Goal: Task Accomplishment & Management: Manage account settings

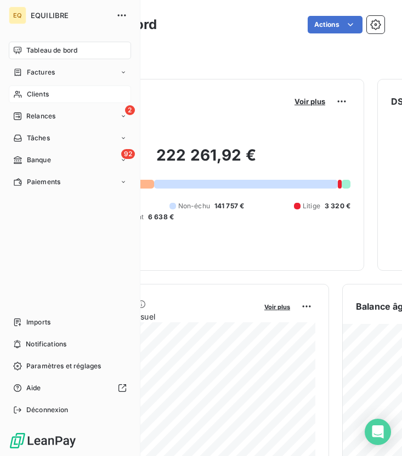
click at [36, 88] on div "Clients" at bounding box center [70, 95] width 122 height 18
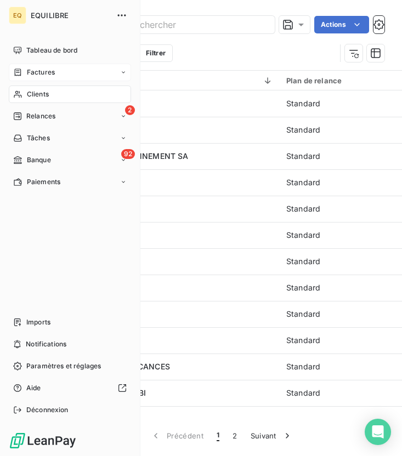
click at [20, 73] on icon at bounding box center [18, 72] width 7 height 7
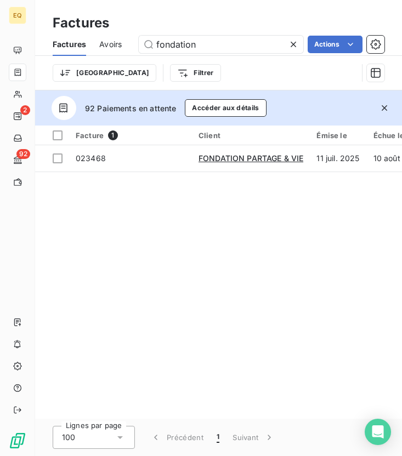
click at [385, 111] on icon "button" at bounding box center [384, 108] width 11 height 11
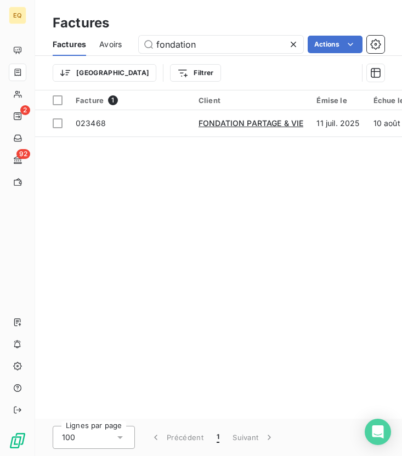
click at [292, 42] on icon at bounding box center [293, 44] width 11 height 11
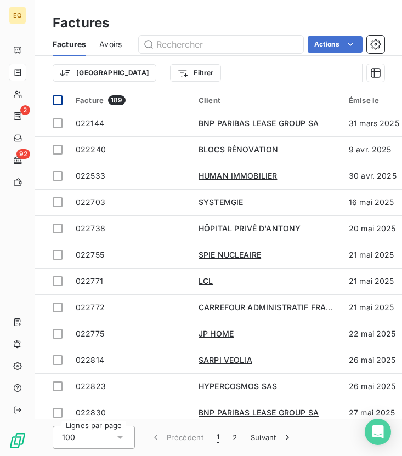
click at [61, 95] on div at bounding box center [58, 100] width 10 height 10
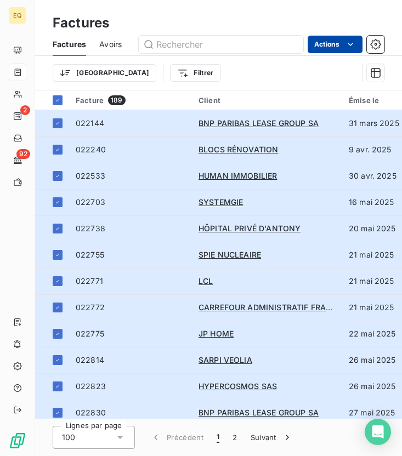
click at [348, 38] on html "EQ 2 92 Factures Factures Avoirs Actions Trier Filtrer Facture 189 Client Émise…" at bounding box center [201, 228] width 402 height 456
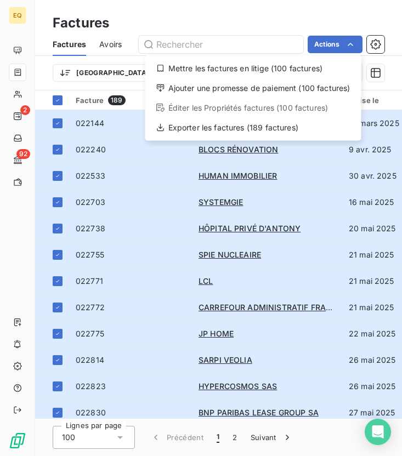
click at [308, 22] on html "EQ 2 92 Factures Factures Avoirs Actions Mettre les factures en litige (100 fac…" at bounding box center [201, 228] width 402 height 456
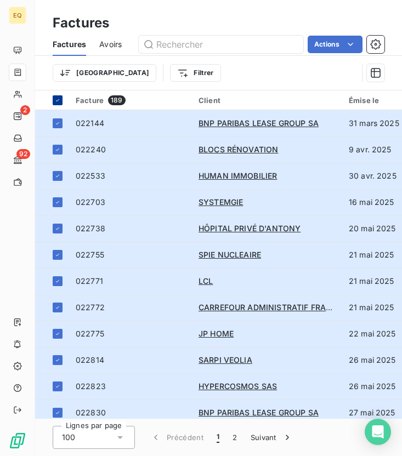
click at [54, 96] on div at bounding box center [58, 100] width 10 height 10
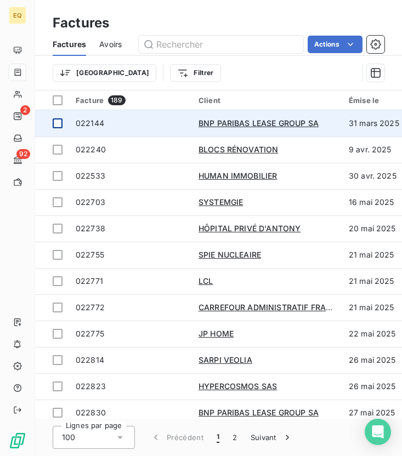
click at [53, 117] on td at bounding box center [52, 123] width 34 height 26
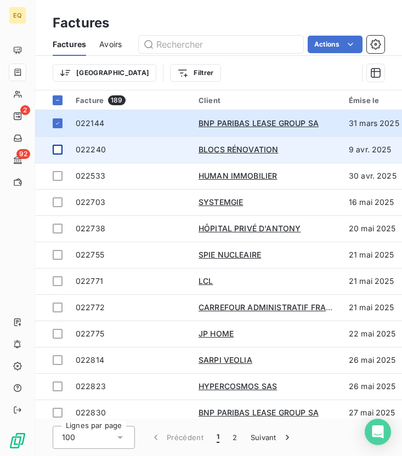
click at [55, 149] on div at bounding box center [58, 150] width 10 height 10
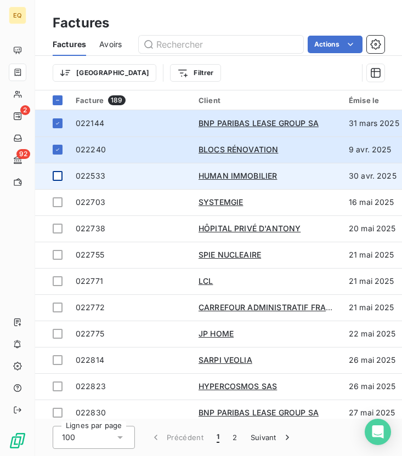
click at [60, 177] on div at bounding box center [58, 176] width 10 height 10
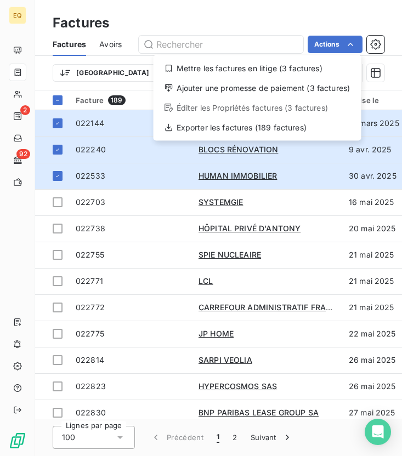
click at [58, 101] on html "EQ 2 92 Factures Factures Avoirs Actions Mettre les factures en litige (3 factu…" at bounding box center [201, 228] width 402 height 456
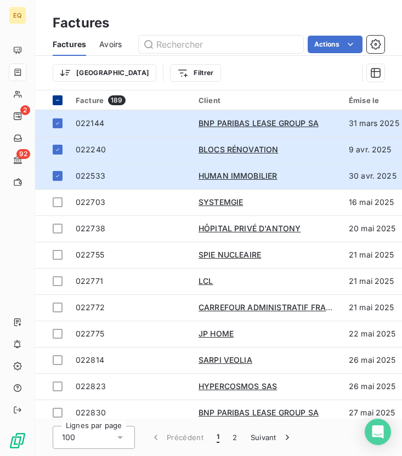
click at [58, 101] on icon at bounding box center [57, 100] width 7 height 7
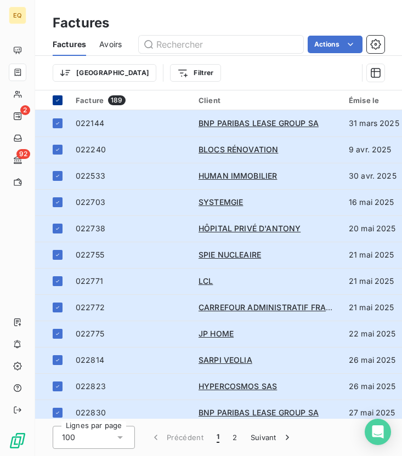
click at [56, 99] on icon at bounding box center [57, 100] width 7 height 7
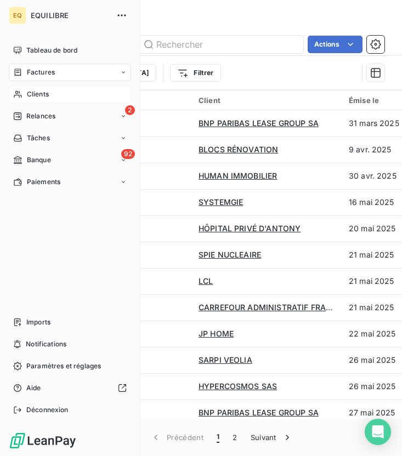
click at [13, 91] on icon at bounding box center [17, 94] width 9 height 9
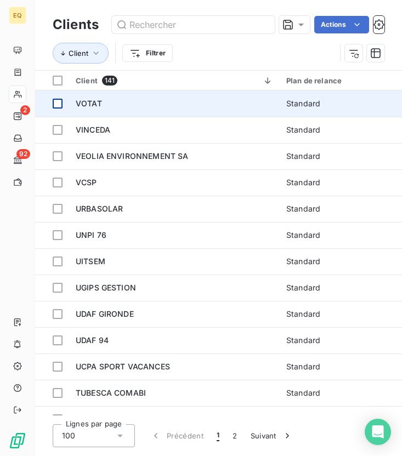
click at [55, 104] on div at bounding box center [58, 104] width 10 height 10
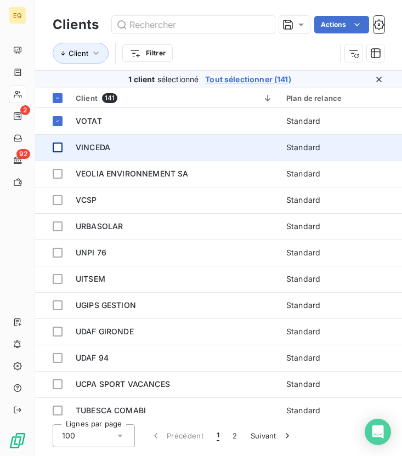
click at [60, 134] on td at bounding box center [52, 147] width 34 height 26
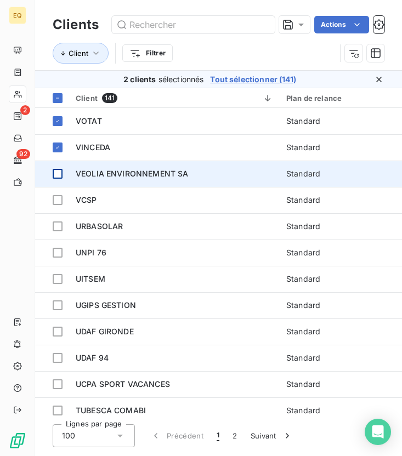
click at [60, 173] on div at bounding box center [58, 174] width 10 height 10
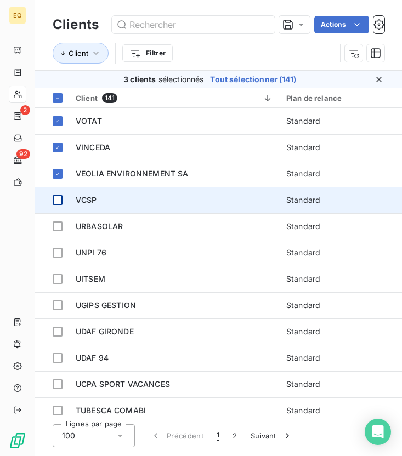
click at [61, 205] on td at bounding box center [52, 200] width 34 height 26
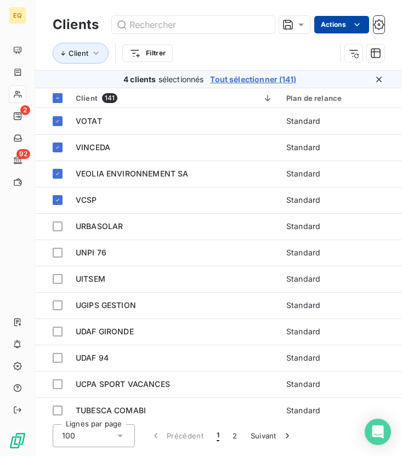
click at [349, 30] on html "EQ 2 92 Clients Actions Client Filtrer 4 clients sélectionnés Tout sélectionner…" at bounding box center [201, 228] width 402 height 456
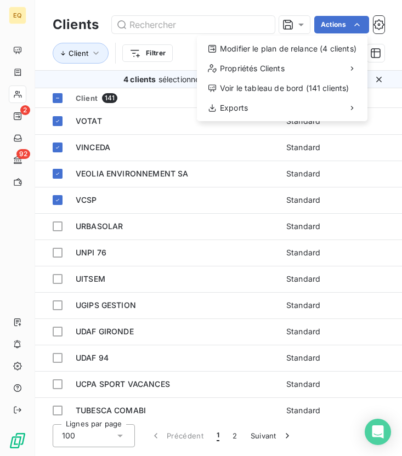
click at [332, 6] on html "EQ 2 92 Clients Actions Modifier le plan de relance (4 clients) Propriétés Clie…" at bounding box center [201, 228] width 402 height 456
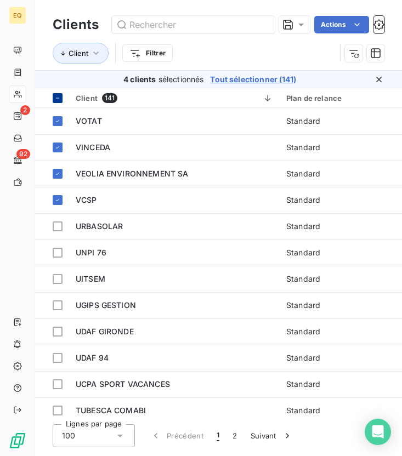
click at [59, 99] on icon at bounding box center [57, 98] width 7 height 7
click at [60, 98] on icon at bounding box center [57, 98] width 7 height 7
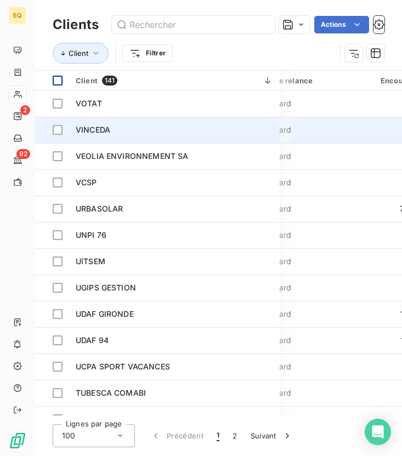
scroll to position [0, 36]
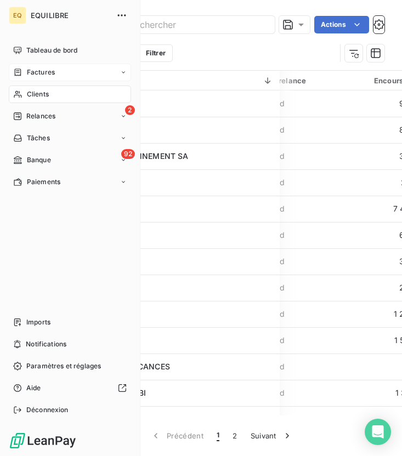
click at [15, 71] on icon at bounding box center [18, 72] width 7 height 7
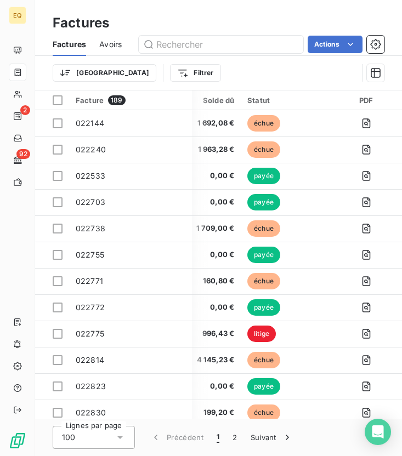
scroll to position [0, 306]
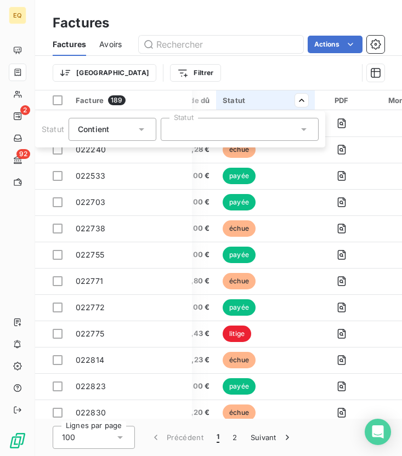
click at [226, 134] on div at bounding box center [240, 129] width 158 height 23
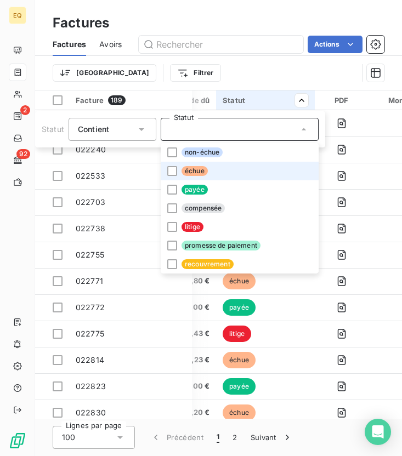
click at [201, 171] on span "échue" at bounding box center [194, 171] width 26 height 10
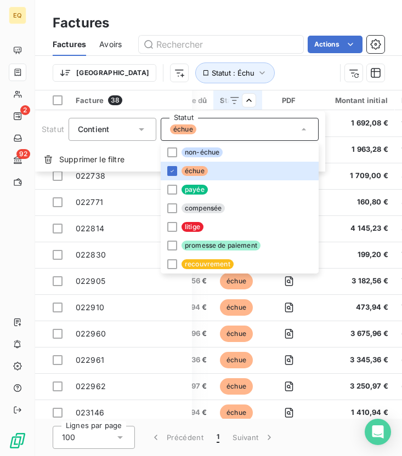
click at [159, 98] on html "EQ 2 92 Factures Factures Avoirs Actions Trier Statut : Échu Facture 38 Client …" at bounding box center [201, 228] width 402 height 456
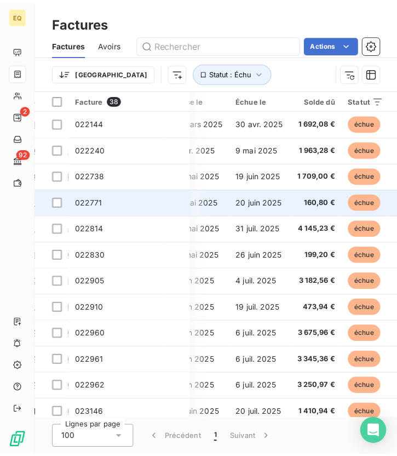
scroll to position [0, 0]
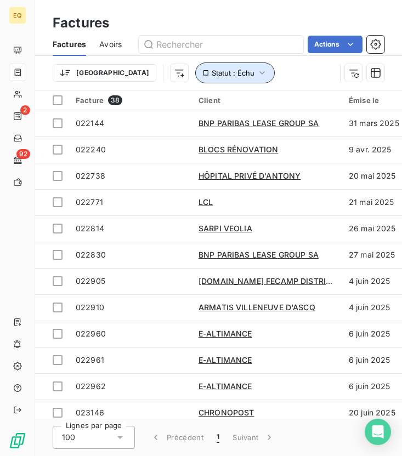
click at [212, 74] on span "Statut : Échu" at bounding box center [233, 73] width 43 height 9
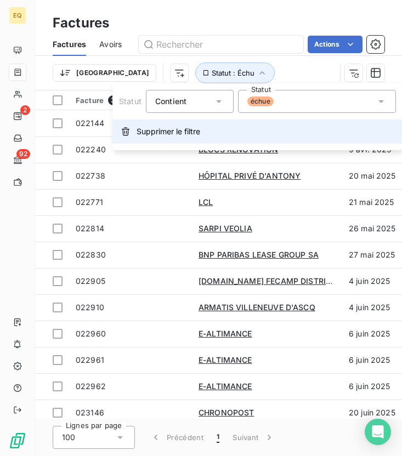
click at [174, 131] on span "Supprimer le filtre" at bounding box center [169, 131] width 64 height 11
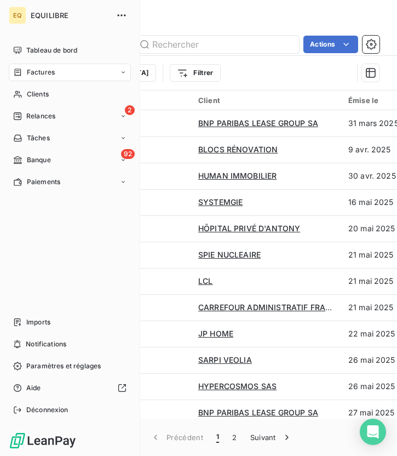
click at [12, 72] on div "Factures" at bounding box center [70, 73] width 122 height 18
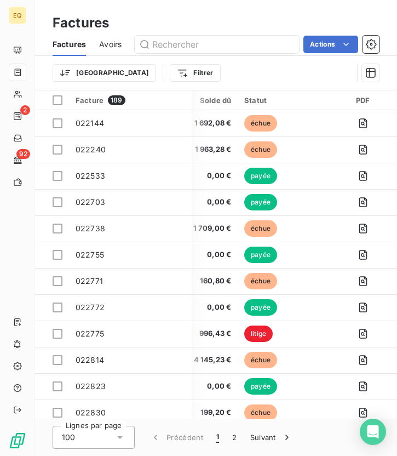
scroll to position [0, 274]
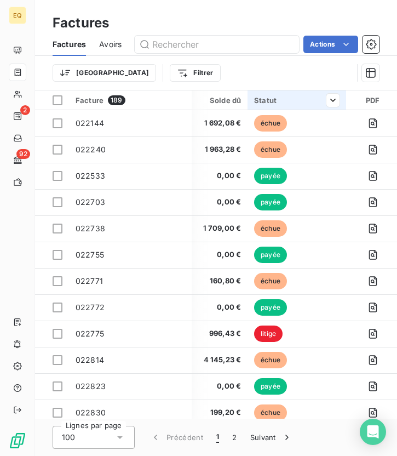
click at [339, 101] on th "Statut" at bounding box center [297, 100] width 99 height 20
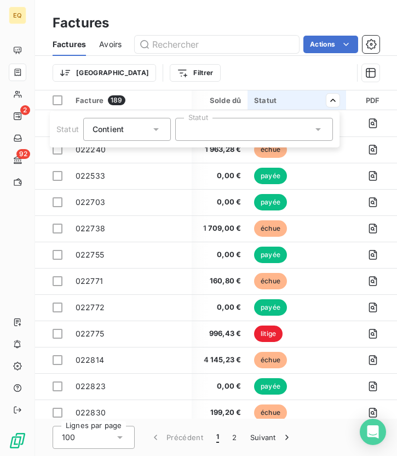
click at [292, 125] on div at bounding box center [254, 129] width 158 height 23
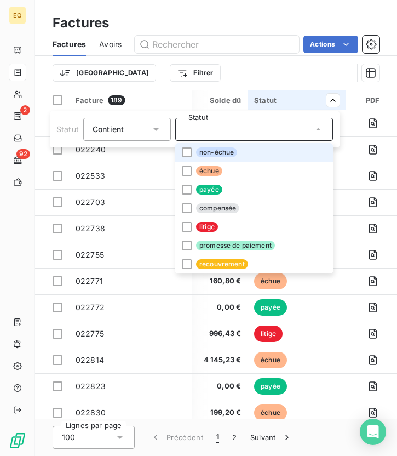
click at [240, 69] on html "EQ 2 92 Factures Factures Avoirs Actions Trier Filtrer Facture 189 Client Émise…" at bounding box center [198, 228] width 397 height 456
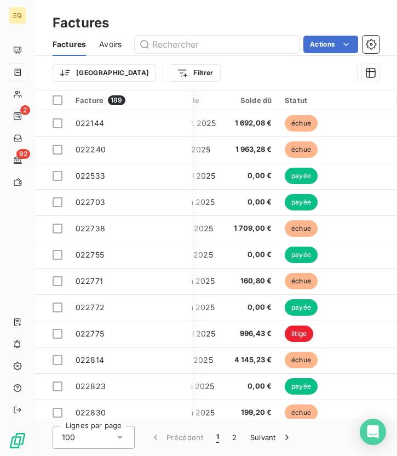
scroll to position [0, 260]
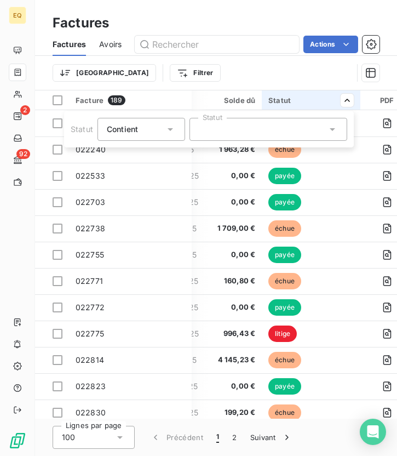
click at [269, 132] on div at bounding box center [269, 129] width 158 height 23
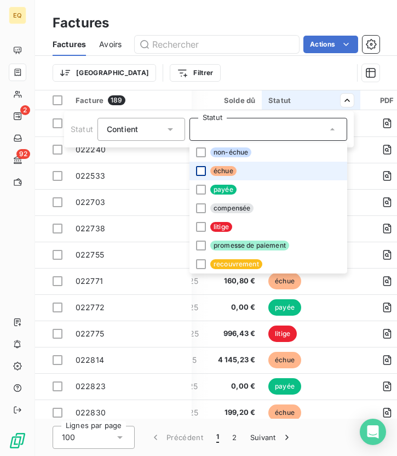
click at [200, 174] on div at bounding box center [201, 171] width 10 height 10
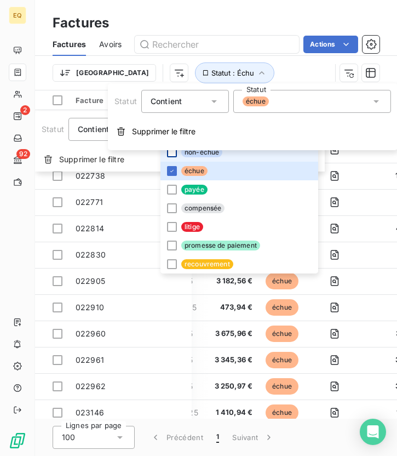
click at [170, 151] on div at bounding box center [172, 152] width 10 height 10
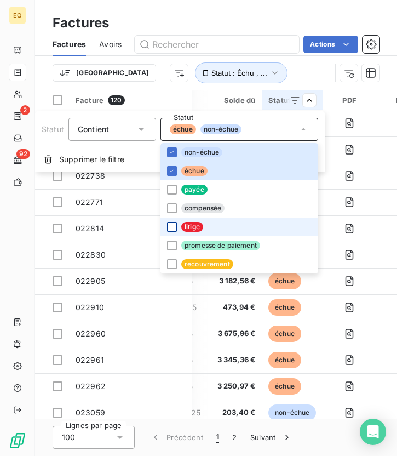
click at [171, 228] on div at bounding box center [172, 227] width 10 height 10
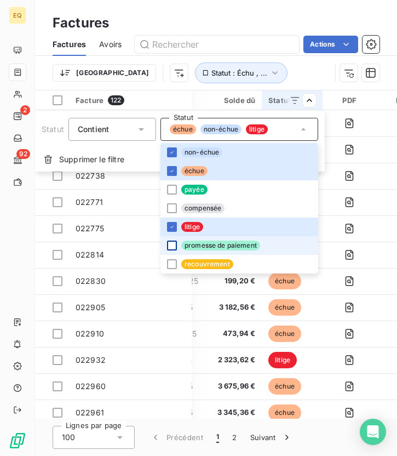
click at [170, 246] on div at bounding box center [172, 246] width 10 height 10
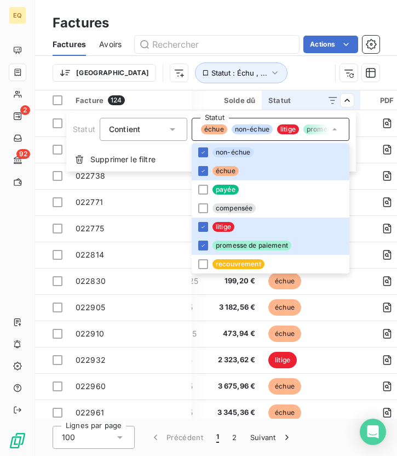
click at [265, 87] on html "EQ 2 92 Factures Factures Avoirs Actions Trier Statut : Échu , ... Facture 124 …" at bounding box center [198, 228] width 397 height 456
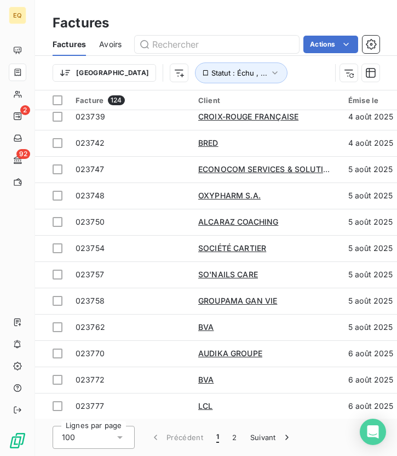
scroll to position [2327, 0]
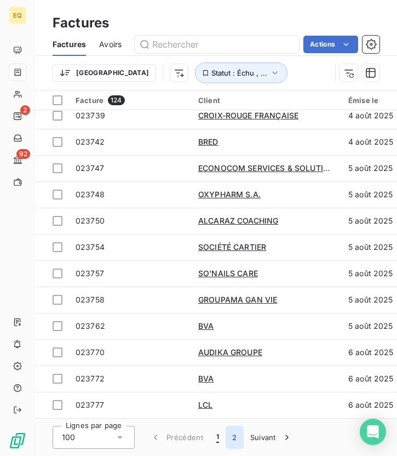
click at [234, 438] on button "2" at bounding box center [235, 437] width 18 height 23
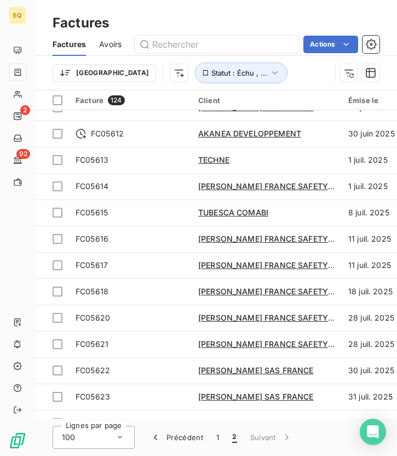
scroll to position [0, 0]
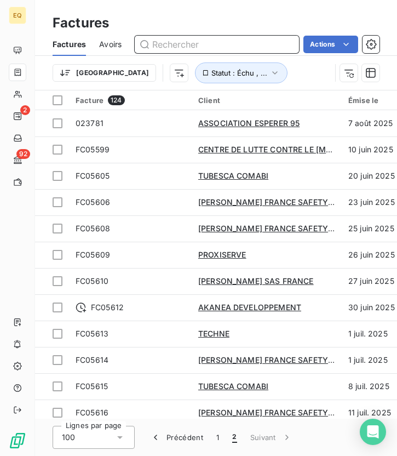
click at [171, 44] on input "text" at bounding box center [217, 45] width 164 height 18
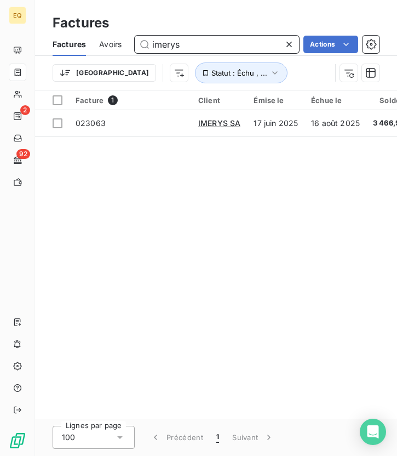
type input "imerys"
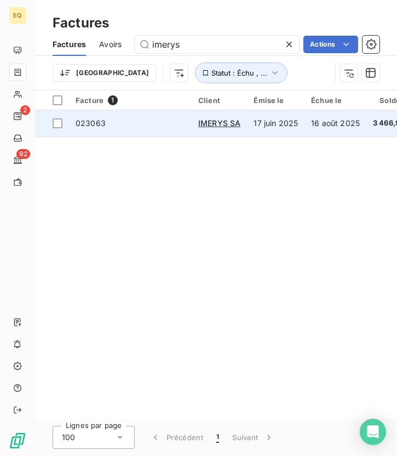
click at [130, 120] on span "023063" at bounding box center [131, 123] width 110 height 11
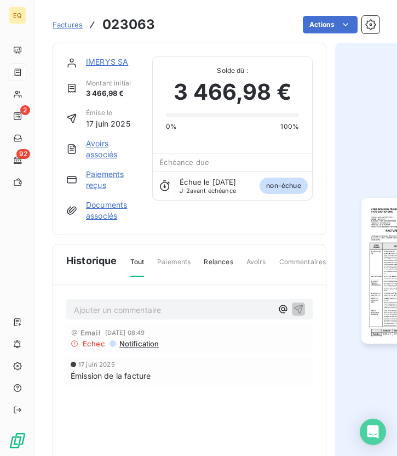
click at [138, 331] on span "[DATE] 08:49" at bounding box center [125, 333] width 40 height 7
click at [93, 345] on span "Echec" at bounding box center [94, 343] width 22 height 9
click at [144, 345] on span "Notification" at bounding box center [138, 343] width 41 height 9
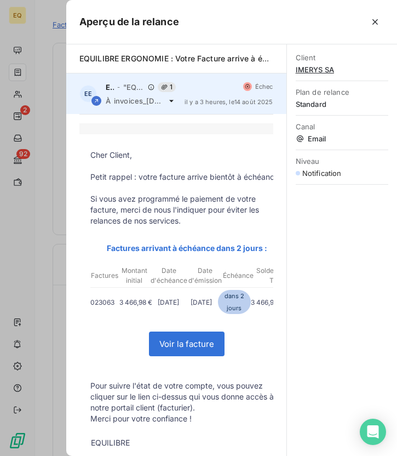
click at [269, 85] on span "Échec" at bounding box center [264, 86] width 18 height 7
click at [155, 99] on span "invoices_[DOMAIN_NAME]@[DOMAIN_NAME]" at bounding box center [139, 100] width 50 height 9
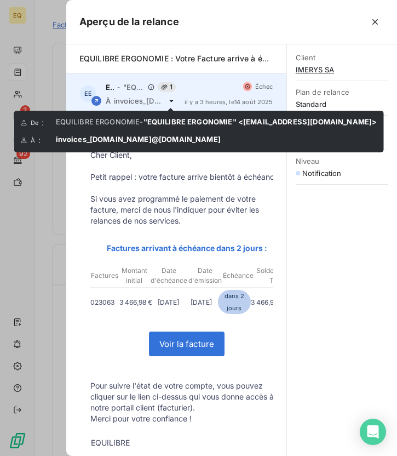
click at [171, 102] on icon at bounding box center [171, 101] width 4 height 2
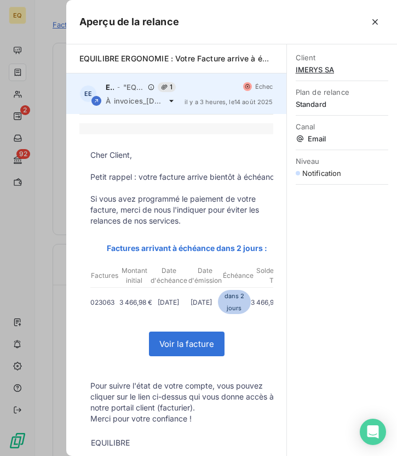
click at [144, 101] on span "invoices_[DOMAIN_NAME]@[DOMAIN_NAME]" at bounding box center [139, 100] width 50 height 9
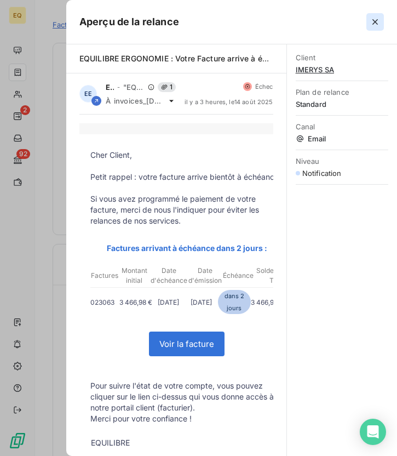
click at [377, 19] on icon "button" at bounding box center [375, 21] width 5 height 5
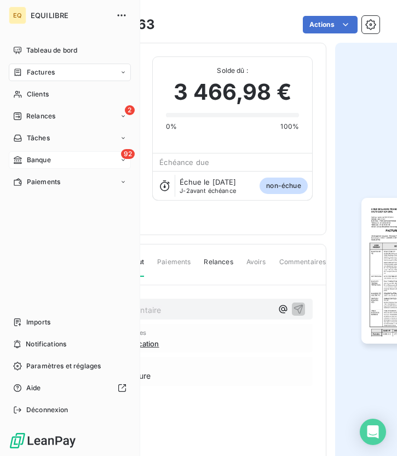
click at [113, 152] on div "92 Banque" at bounding box center [70, 160] width 122 height 18
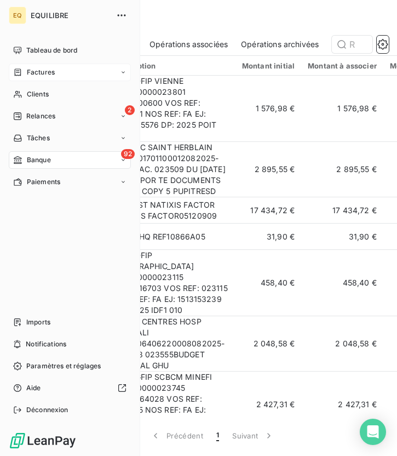
click at [38, 69] on span "Factures" at bounding box center [41, 72] width 28 height 10
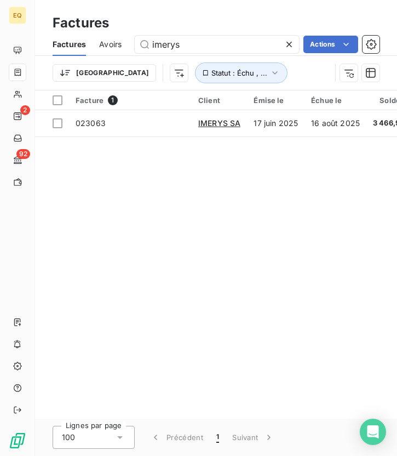
click at [255, 171] on div "Facture 1 Client Émise le Échue le Solde dû Statut PDF Montant initial Délai Re…" at bounding box center [216, 254] width 362 height 328
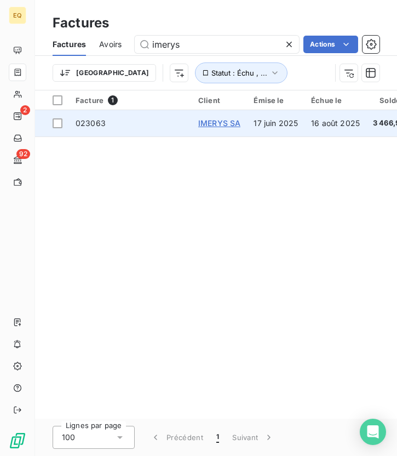
click at [228, 124] on span "IMERYS SA" at bounding box center [219, 122] width 42 height 9
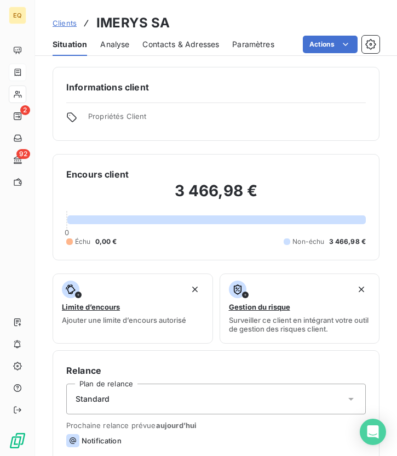
click at [160, 44] on span "Contacts & Adresses" at bounding box center [181, 44] width 77 height 11
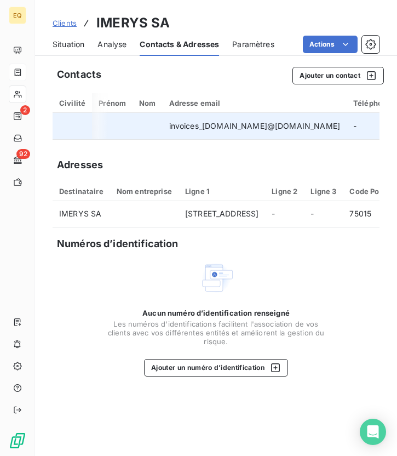
scroll to position [0, 155]
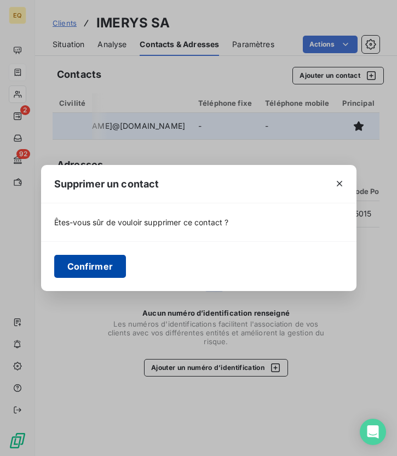
click at [95, 267] on button "Confirmer" at bounding box center [90, 266] width 72 height 23
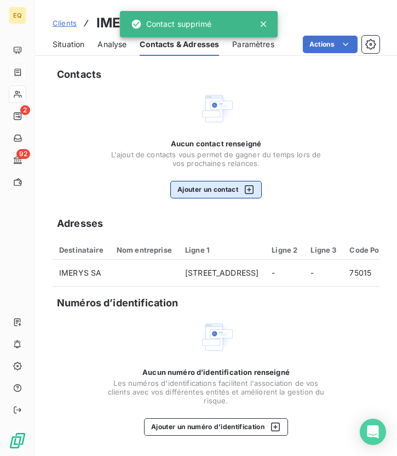
click at [212, 189] on button "Ajouter un contact" at bounding box center [217, 190] width 92 height 18
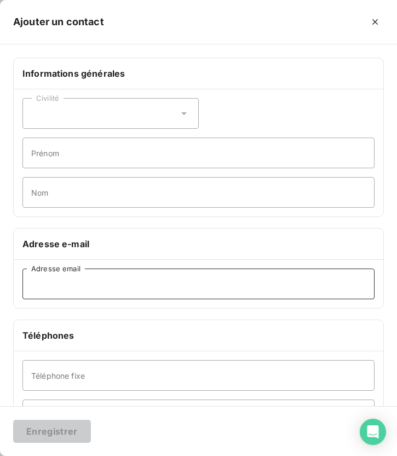
click at [96, 285] on input "Adresse email" at bounding box center [198, 284] width 353 height 31
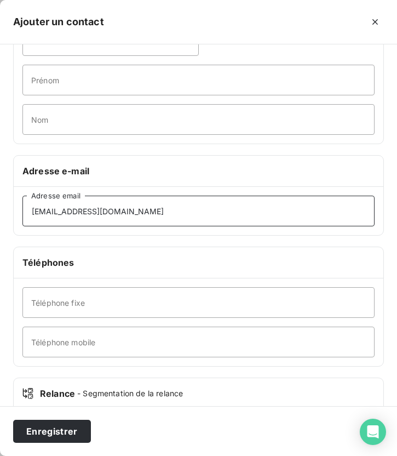
scroll to position [73, 0]
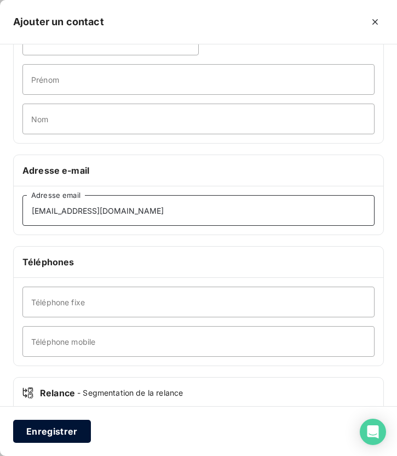
type input "[EMAIL_ADDRESS][DOMAIN_NAME]"
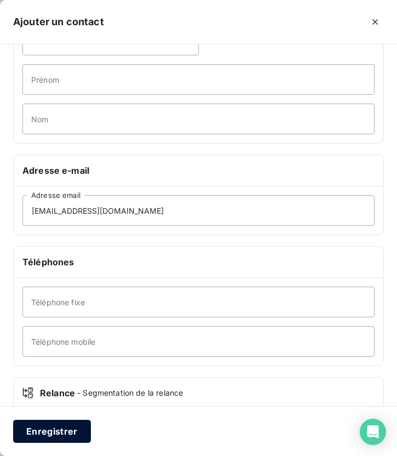
click at [50, 431] on button "Enregistrer" at bounding box center [52, 431] width 78 height 23
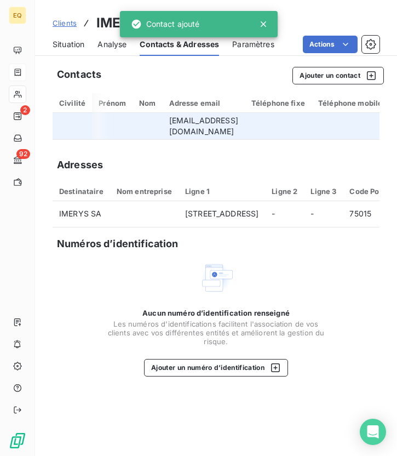
scroll to position [0, 126]
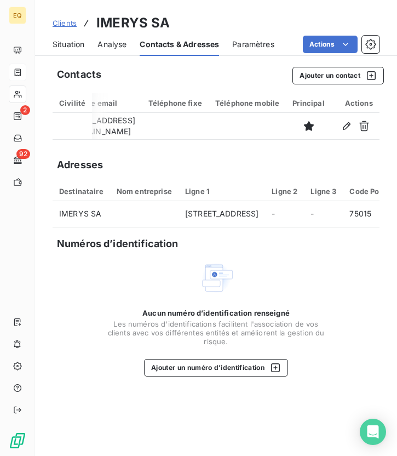
click at [69, 44] on span "Situation" at bounding box center [69, 44] width 32 height 11
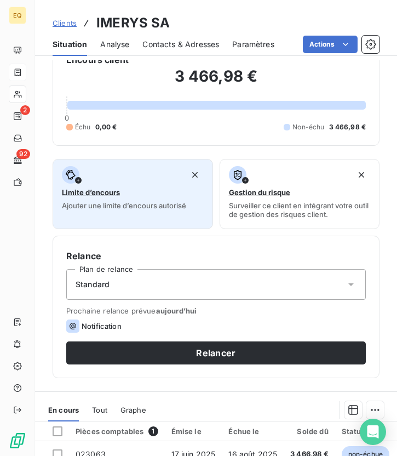
scroll to position [123, 0]
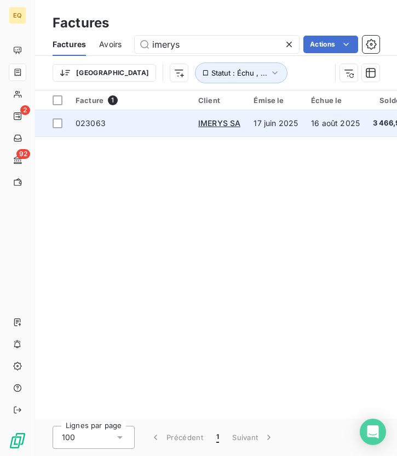
click at [106, 123] on span "023063" at bounding box center [131, 123] width 110 height 11
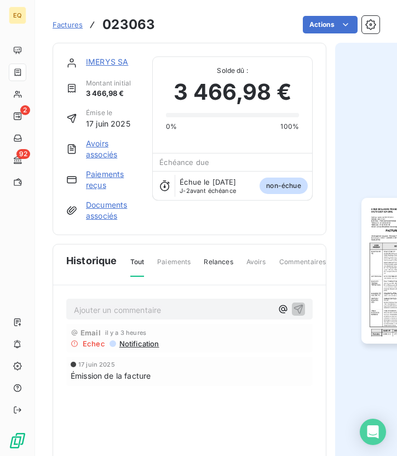
click at [100, 64] on link "IMERYS SA" at bounding box center [107, 61] width 42 height 9
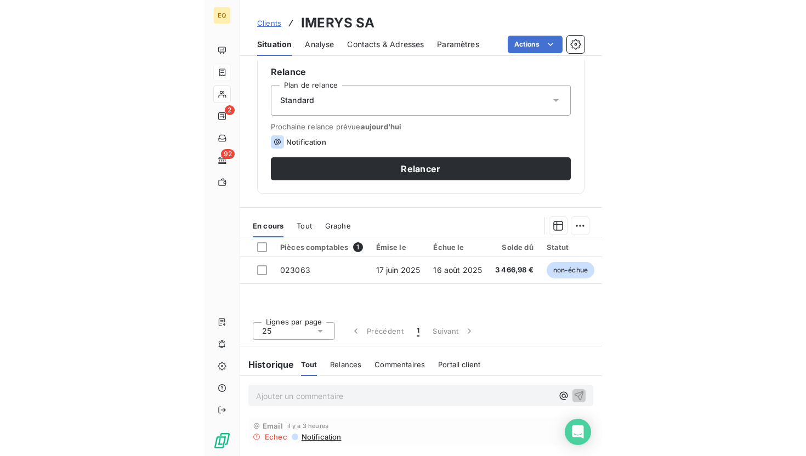
scroll to position [296, 0]
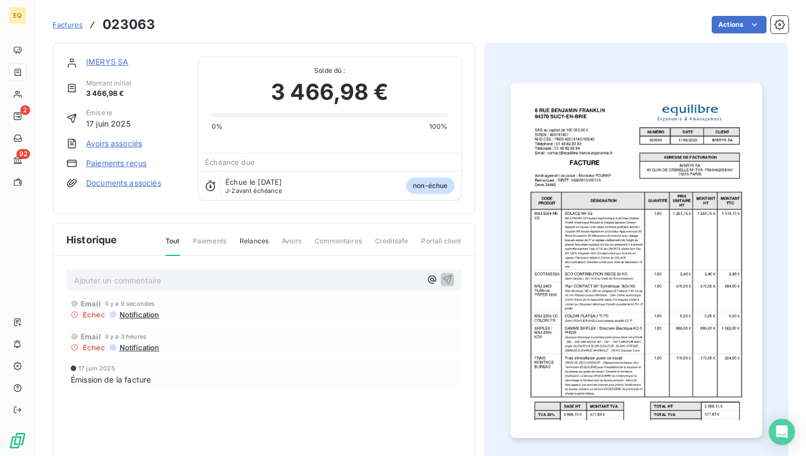
click at [135, 316] on span "Notification" at bounding box center [138, 314] width 41 height 9
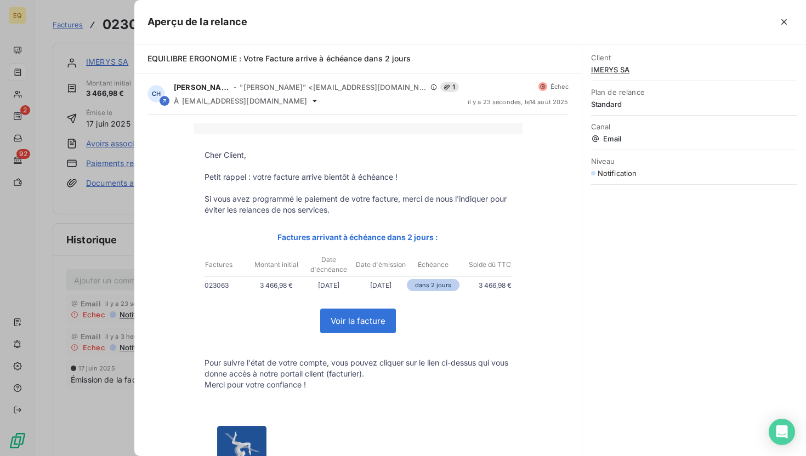
click at [106, 47] on div at bounding box center [403, 228] width 806 height 456
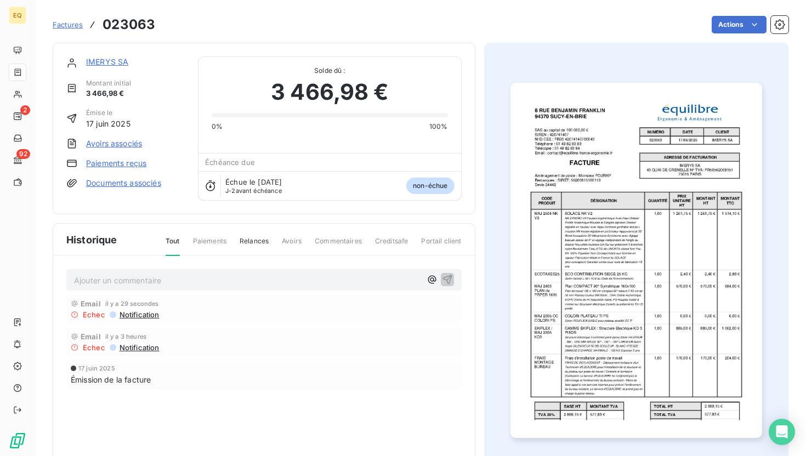
click at [109, 59] on link "IMERYS SA" at bounding box center [107, 61] width 42 height 9
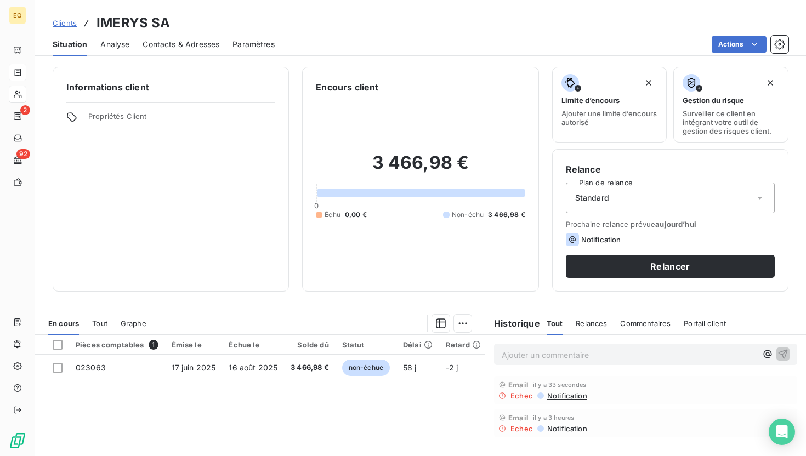
click at [198, 39] on span "Contacts & Adresses" at bounding box center [181, 44] width 77 height 11
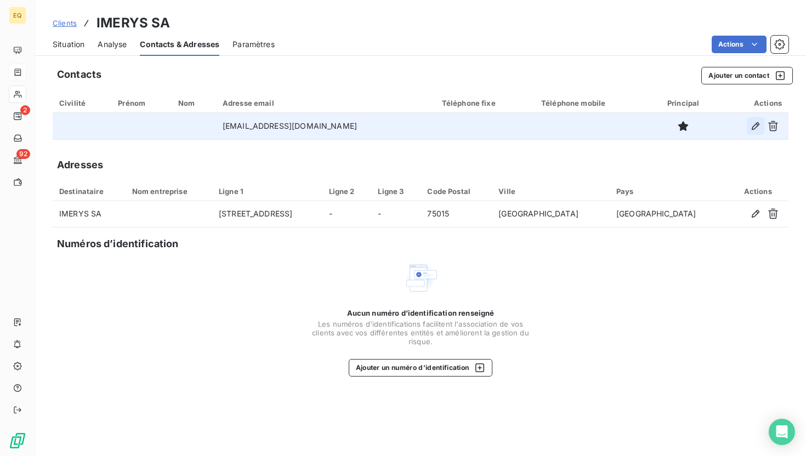
click at [401, 127] on icon "button" at bounding box center [755, 126] width 11 height 11
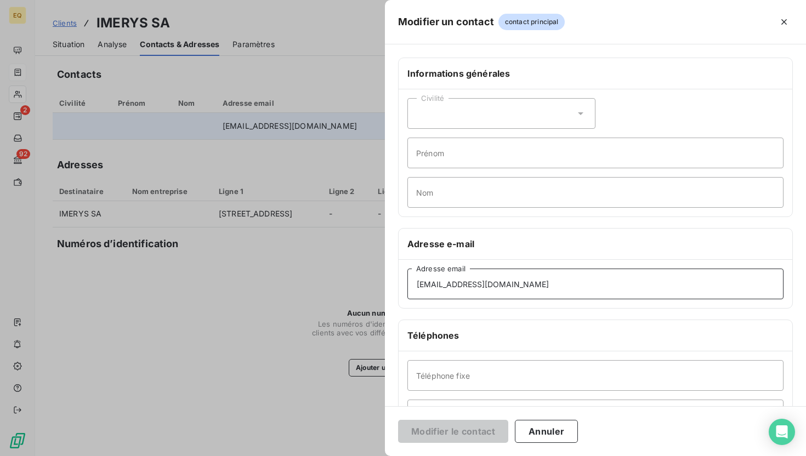
click at [401, 281] on input "[EMAIL_ADDRESS][DOMAIN_NAME]" at bounding box center [595, 284] width 376 height 31
type input "[EMAIL_ADDRESS][DOMAIN_NAME]"
click at [401, 436] on button "Modifier le contact" at bounding box center [453, 431] width 110 height 23
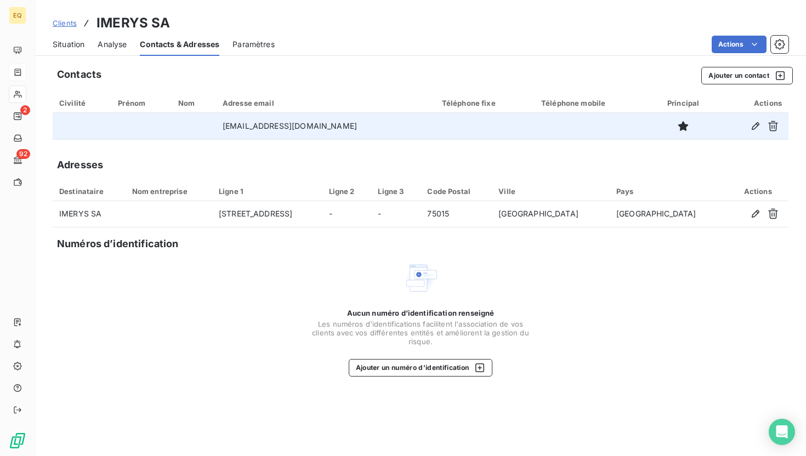
click at [81, 44] on span "Situation" at bounding box center [69, 44] width 32 height 11
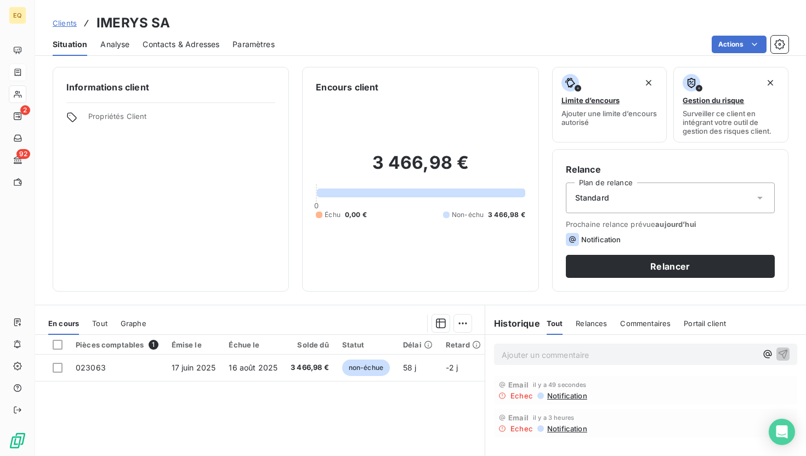
click at [183, 45] on span "Contacts & Adresses" at bounding box center [181, 44] width 77 height 11
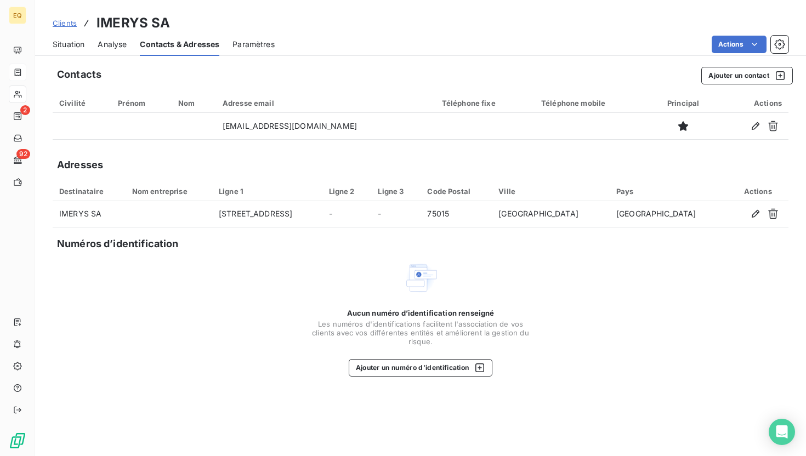
click at [75, 46] on span "Situation" at bounding box center [69, 44] width 32 height 11
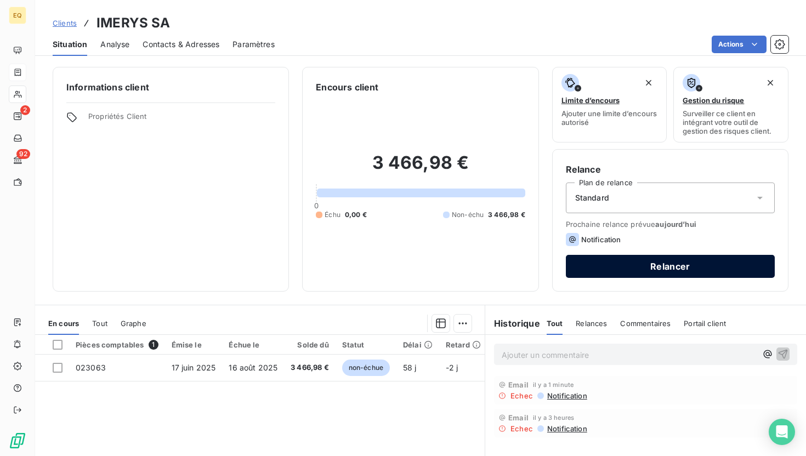
click at [401, 273] on button "Relancer" at bounding box center [670, 266] width 209 height 23
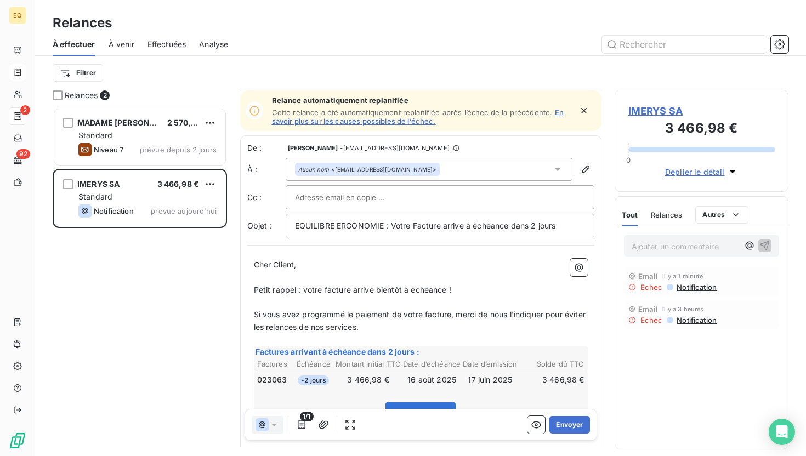
scroll to position [226, 0]
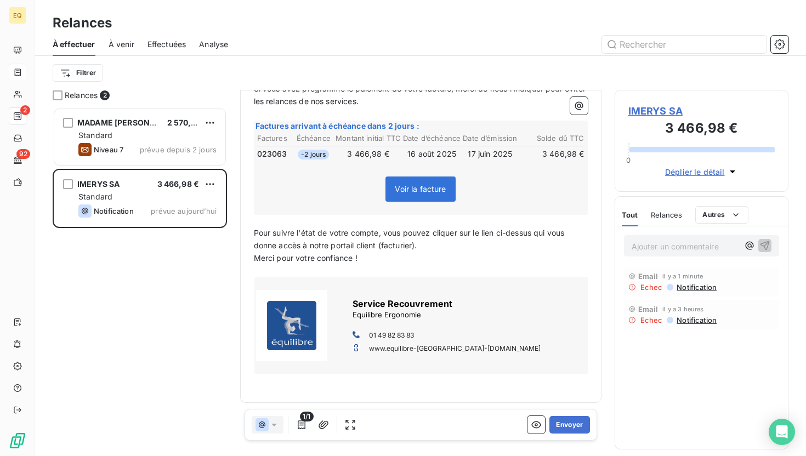
click at [190, 76] on div "Filtrer" at bounding box center [421, 73] width 736 height 21
click at [212, 364] on div "MADAME [PERSON_NAME] 2 570,72 € Standard Niveau 7 prévue depuis 2 jours IMERYS …" at bounding box center [140, 281] width 174 height 349
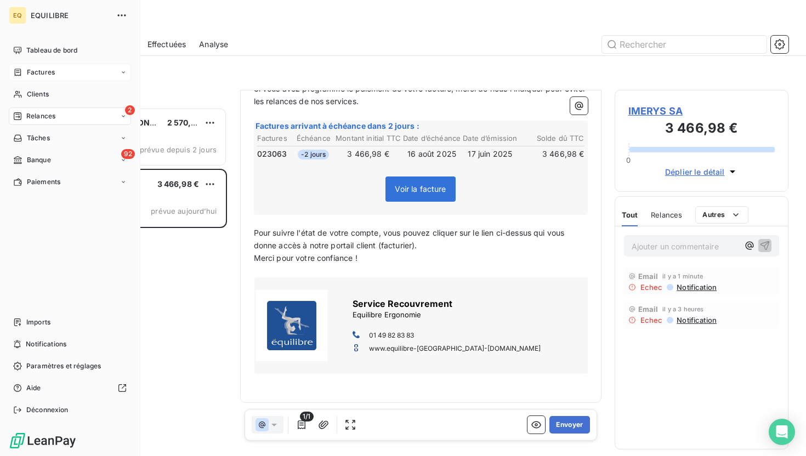
click at [18, 117] on icon at bounding box center [17, 116] width 9 height 9
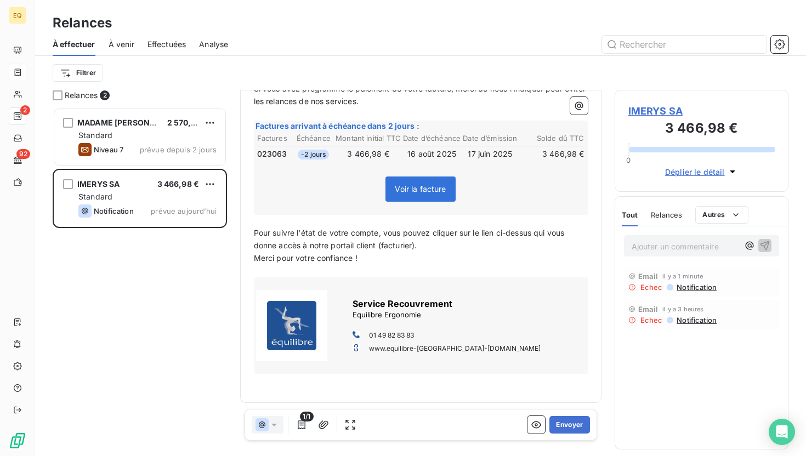
click at [186, 87] on div "Filtrer" at bounding box center [421, 73] width 736 height 34
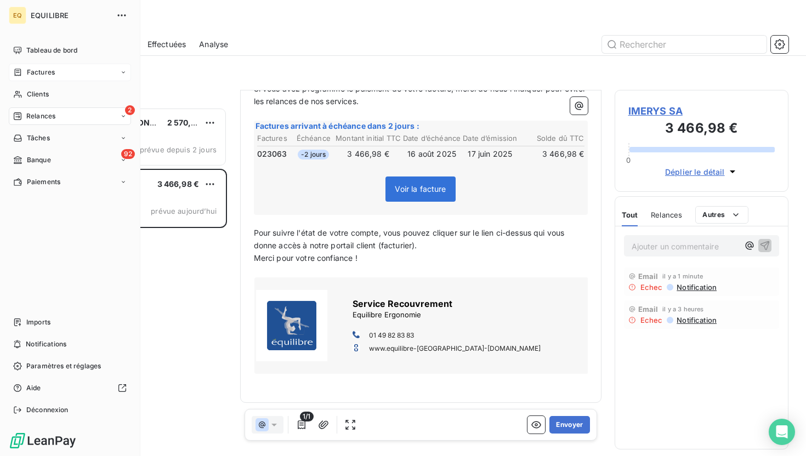
click at [27, 113] on span "Relances" at bounding box center [40, 116] width 29 height 10
click at [53, 155] on div "À venir" at bounding box center [76, 160] width 109 height 18
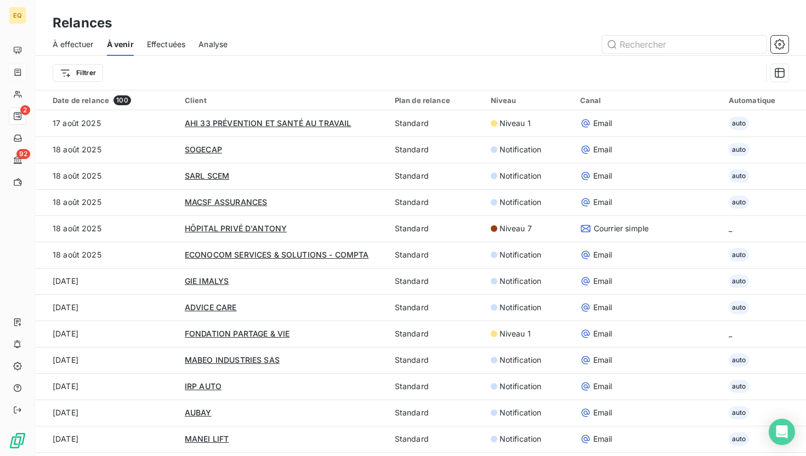
click at [168, 43] on span "Effectuées" at bounding box center [166, 44] width 39 height 11
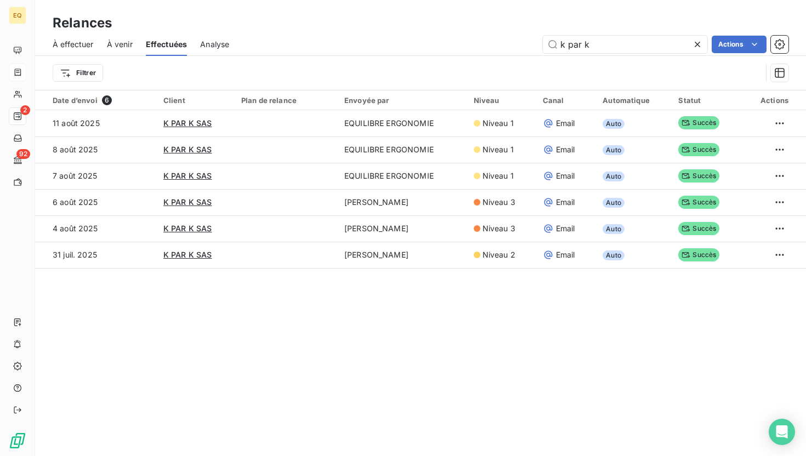
click at [337, 64] on div "Filtrer" at bounding box center [407, 73] width 709 height 21
click at [401, 40] on icon "button" at bounding box center [779, 44] width 11 height 11
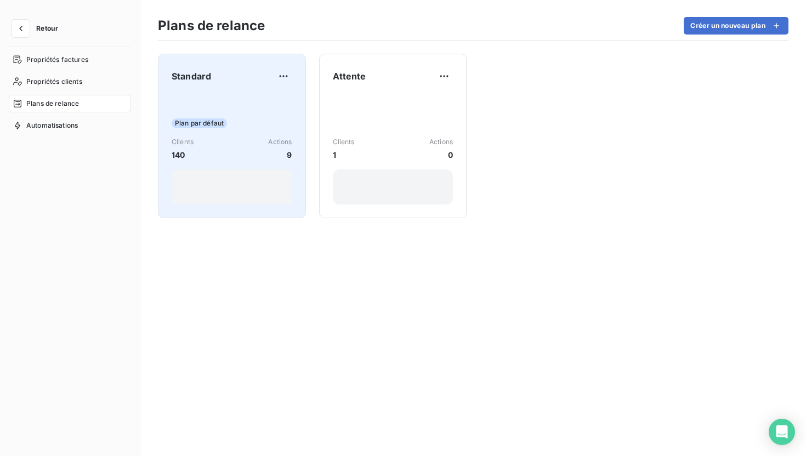
click at [195, 109] on div "Plan par défaut Clients 140 Actions 9" at bounding box center [232, 149] width 121 height 111
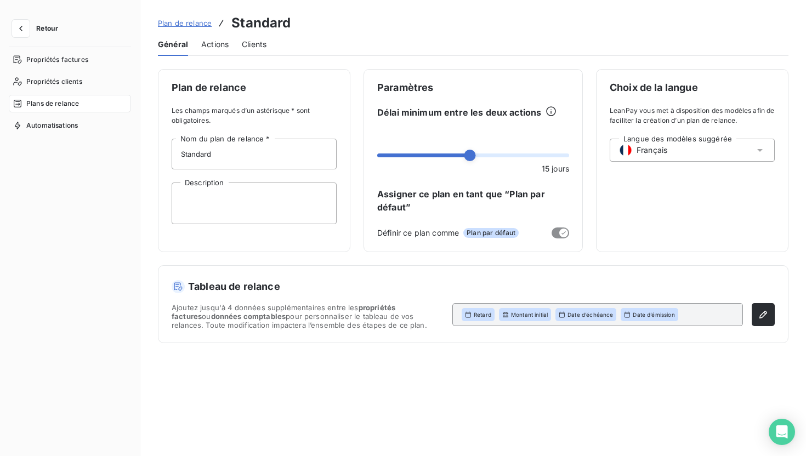
click at [209, 46] on span "Actions" at bounding box center [214, 44] width 27 height 11
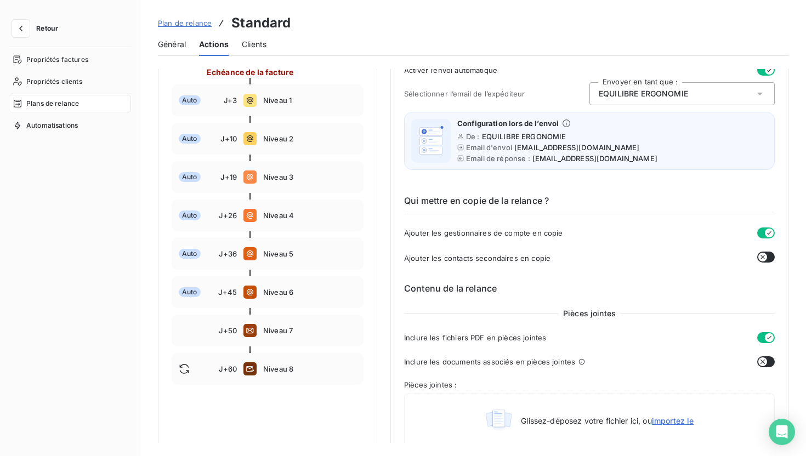
scroll to position [149, 0]
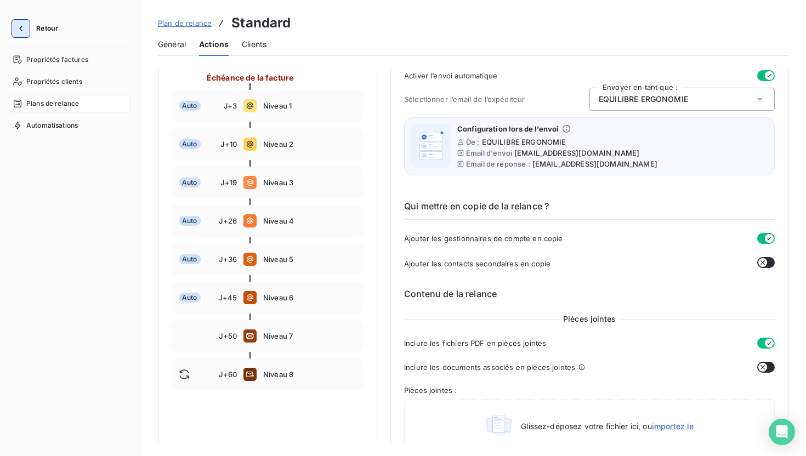
click at [21, 24] on icon "button" at bounding box center [20, 28] width 11 height 11
